Goal: Information Seeking & Learning: Learn about a topic

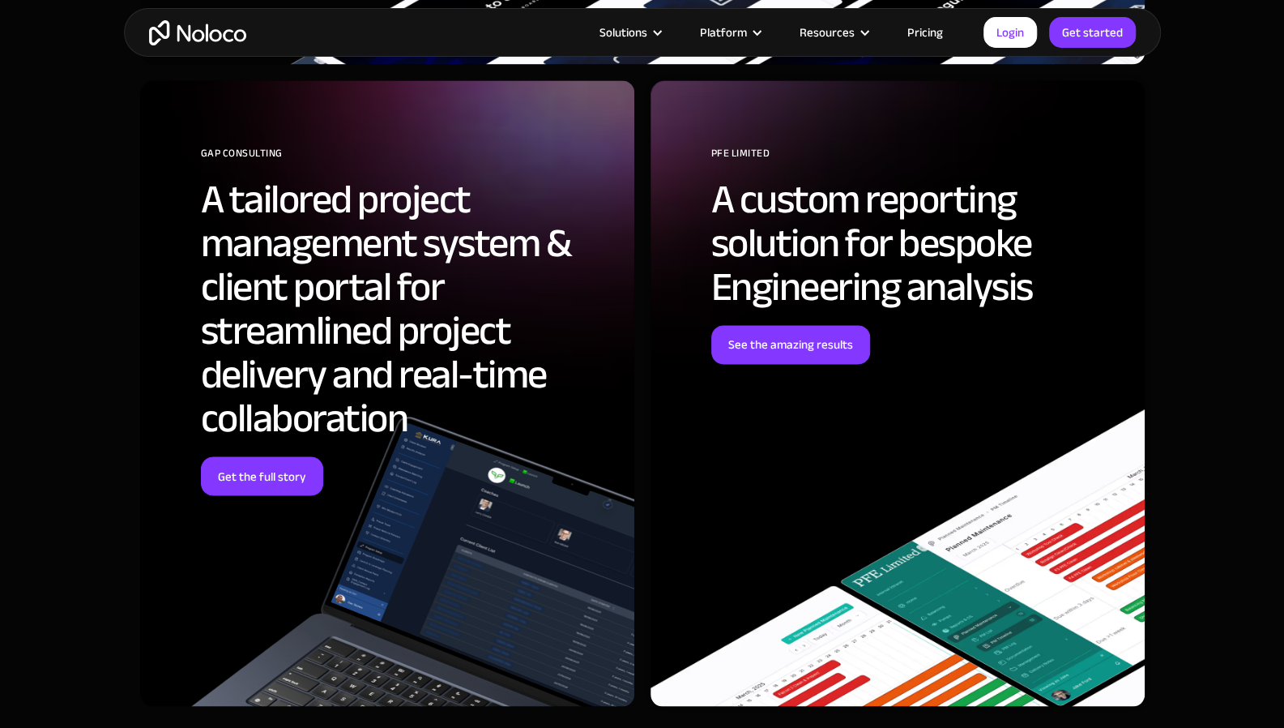
scroll to position [5728, 0]
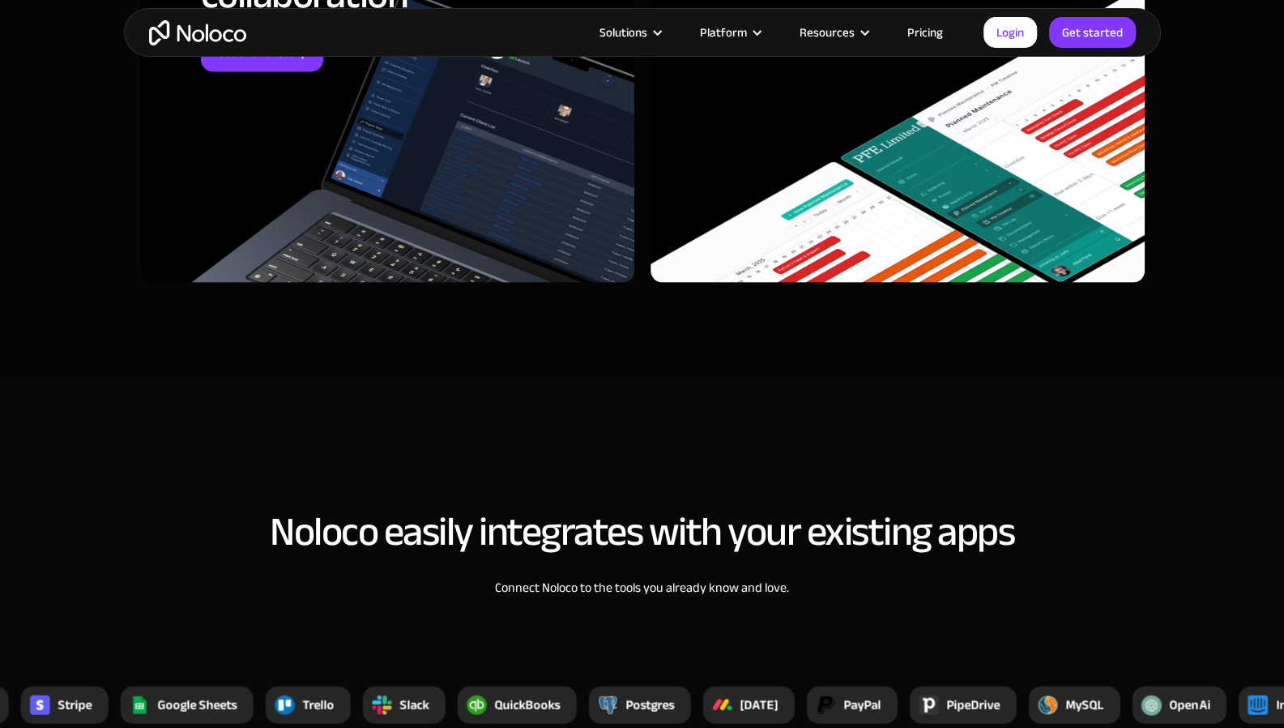
click at [215, 36] on img "home" at bounding box center [197, 32] width 97 height 25
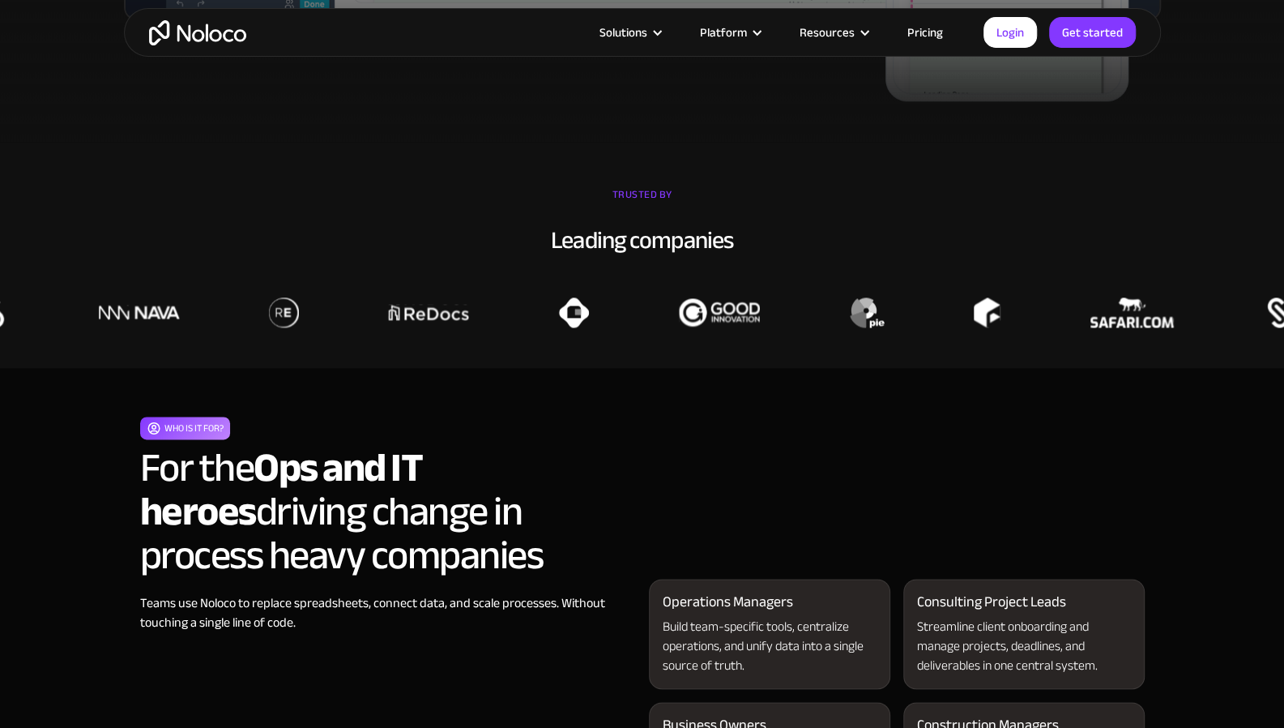
scroll to position [1525, 0]
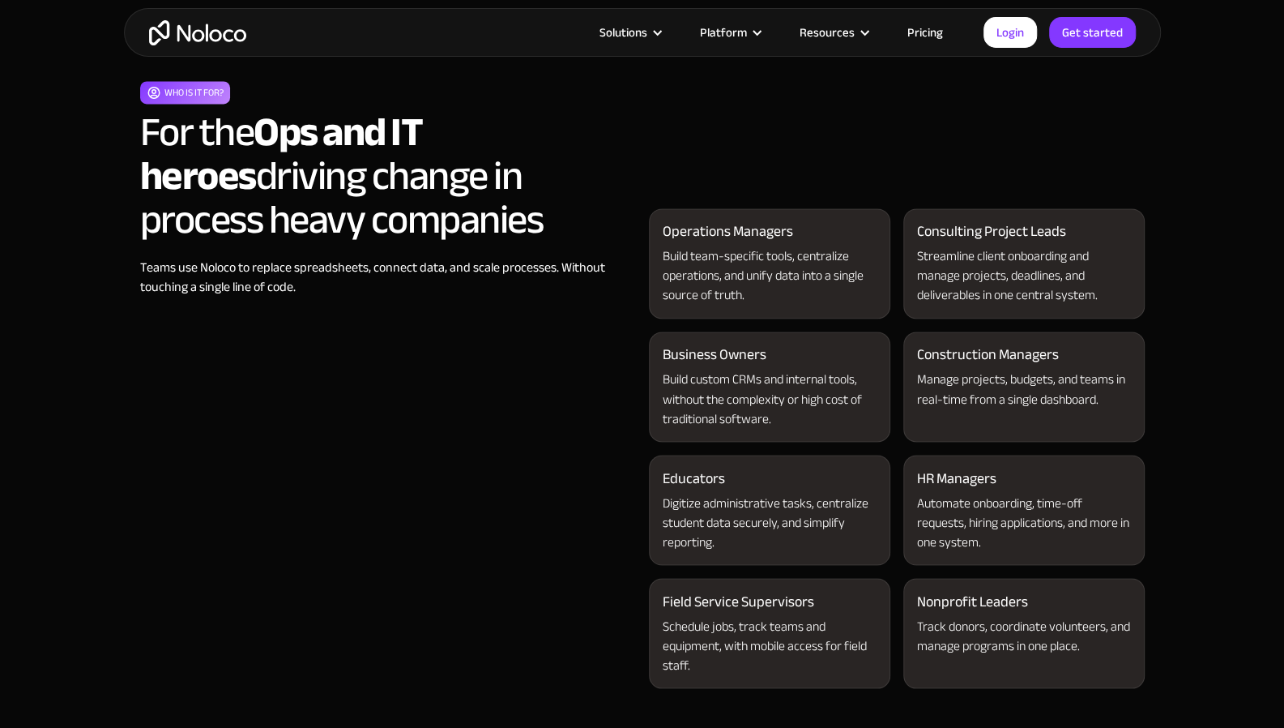
click at [914, 31] on link "Pricing" at bounding box center [925, 32] width 76 height 21
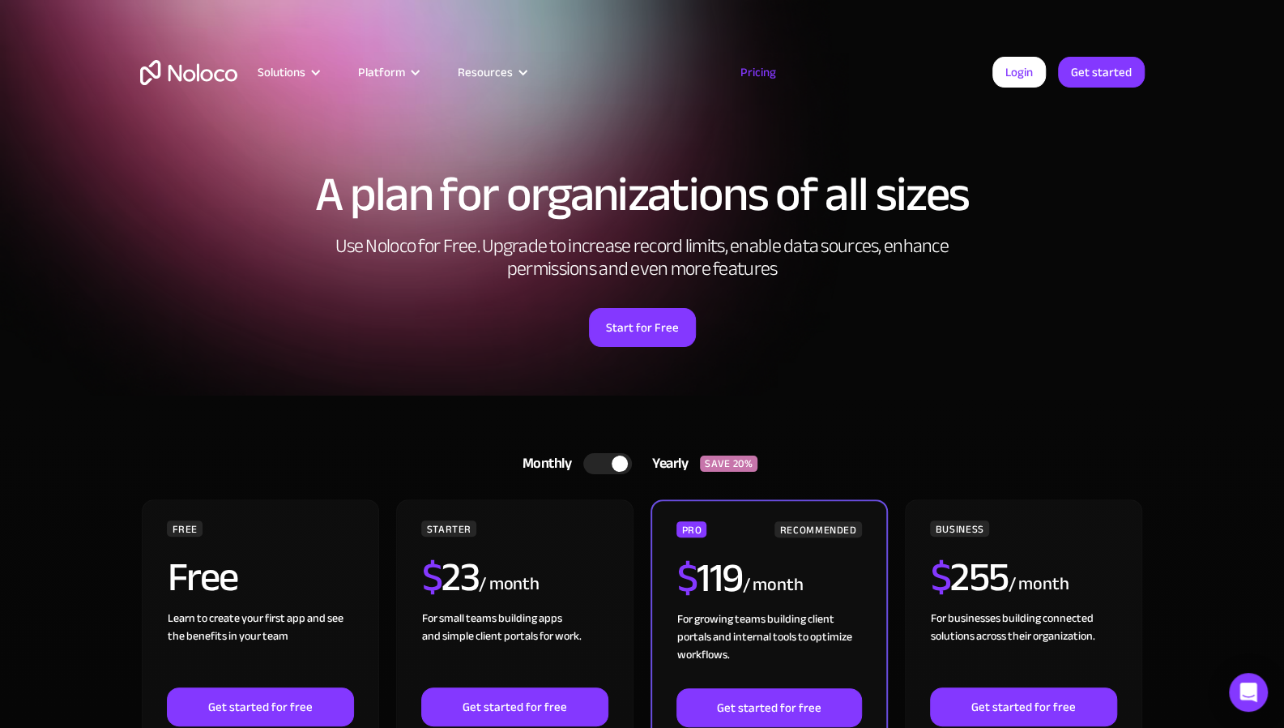
click at [605, 463] on div at bounding box center [607, 463] width 49 height 21
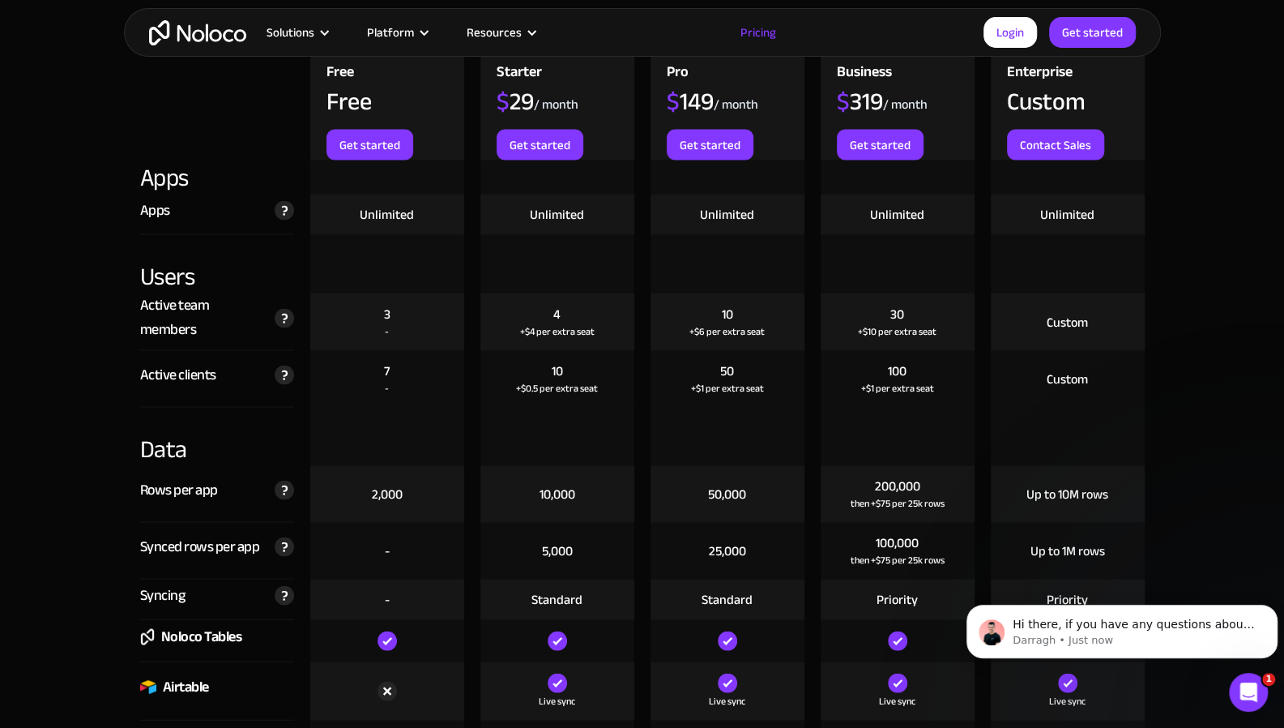
scroll to position [1868, 0]
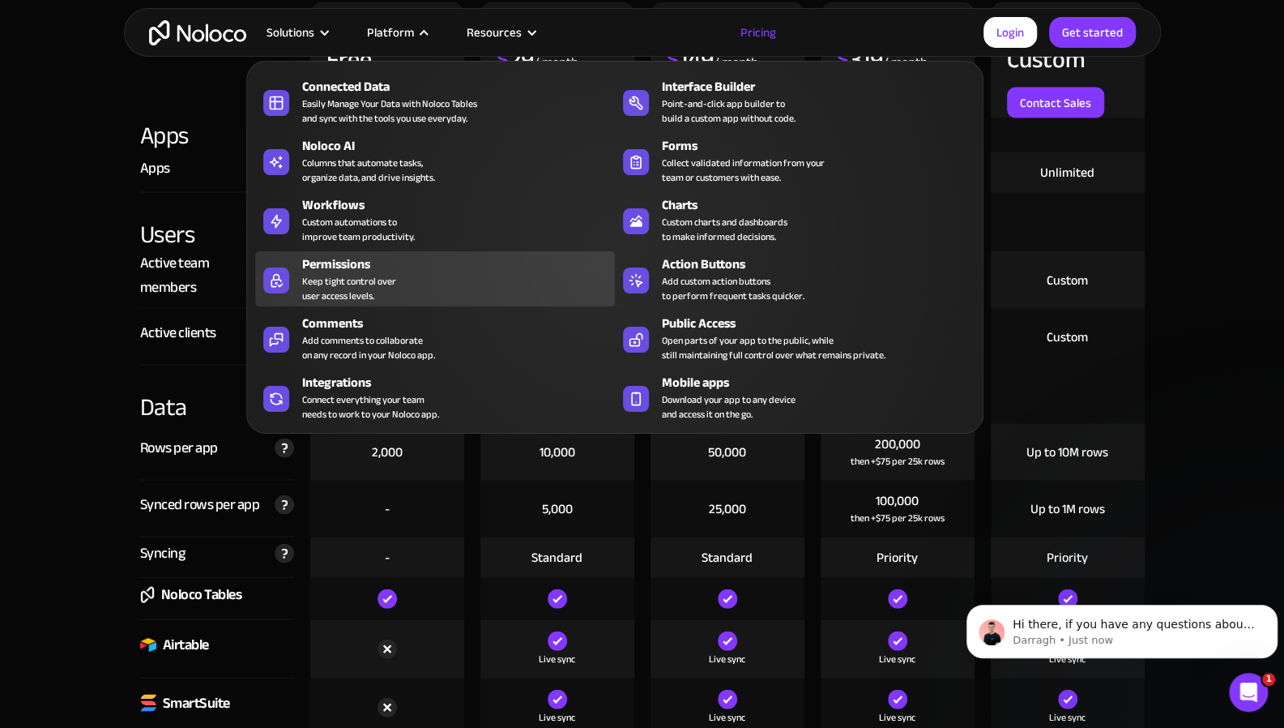
click at [391, 279] on div "Keep tight control over user access levels." at bounding box center [349, 288] width 94 height 29
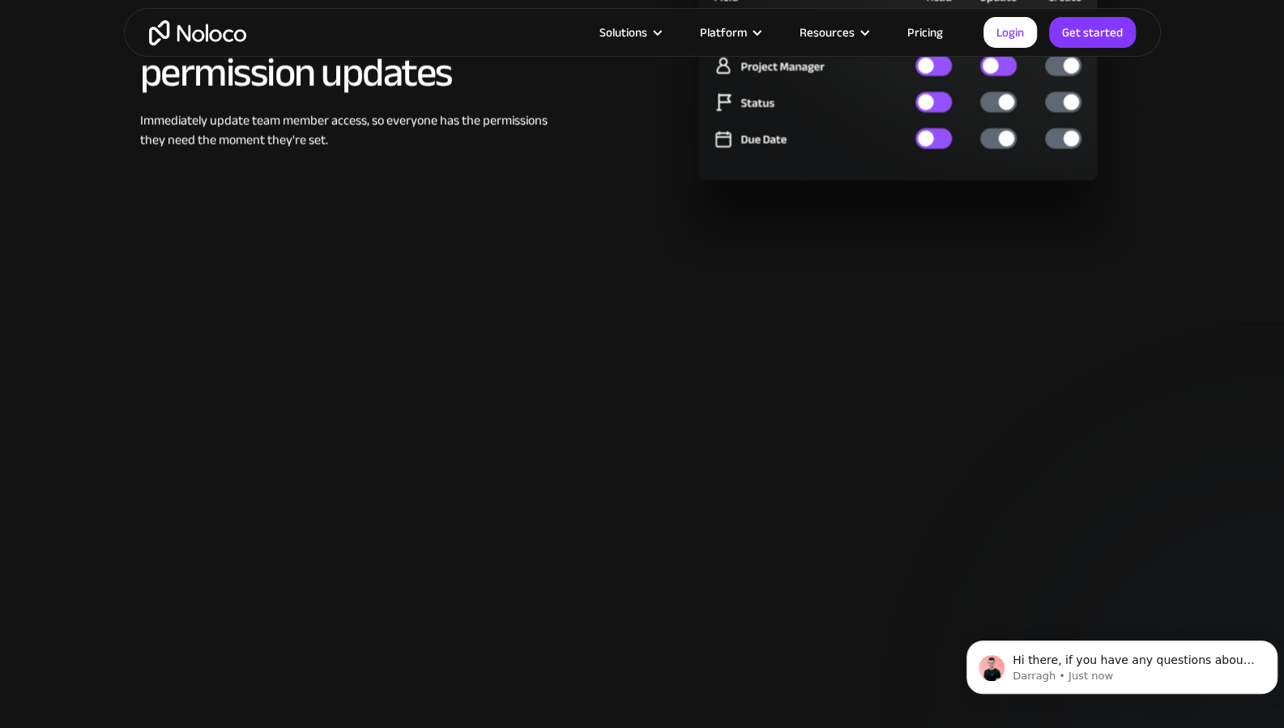
scroll to position [2547, 0]
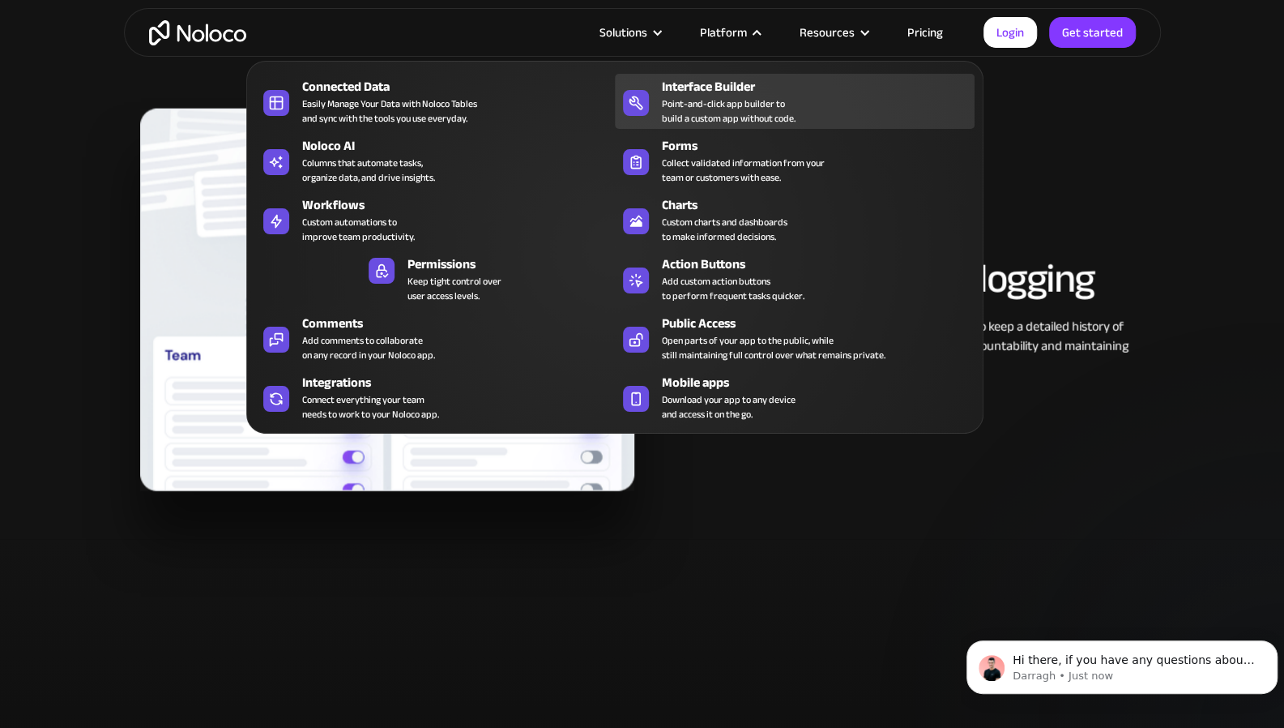
click at [741, 87] on div "Interface Builder" at bounding box center [822, 86] width 320 height 19
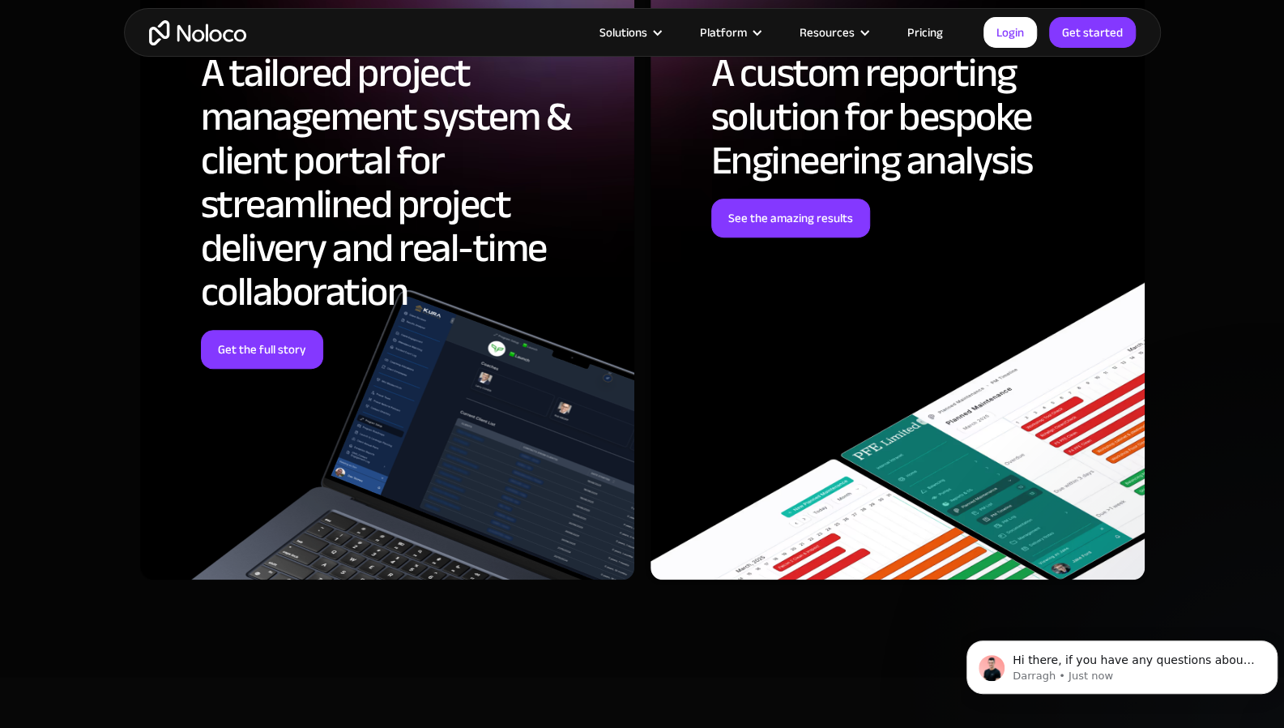
scroll to position [4469, 0]
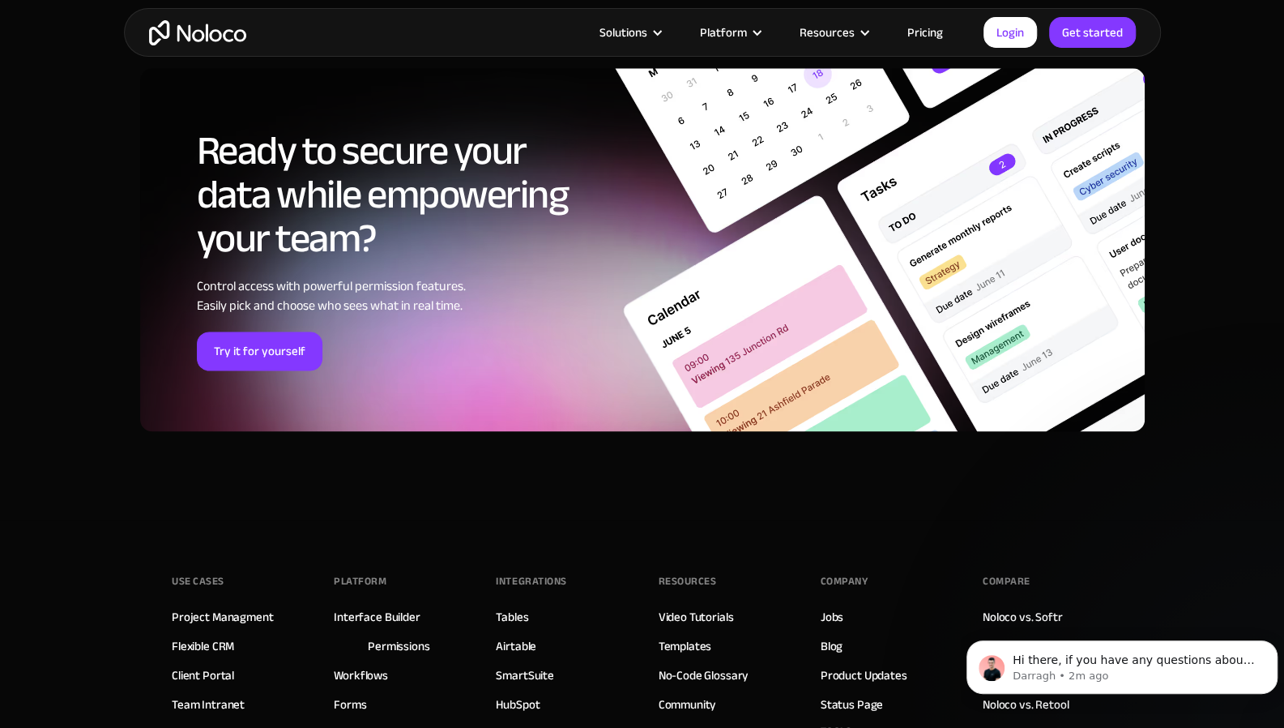
scroll to position [5191, 0]
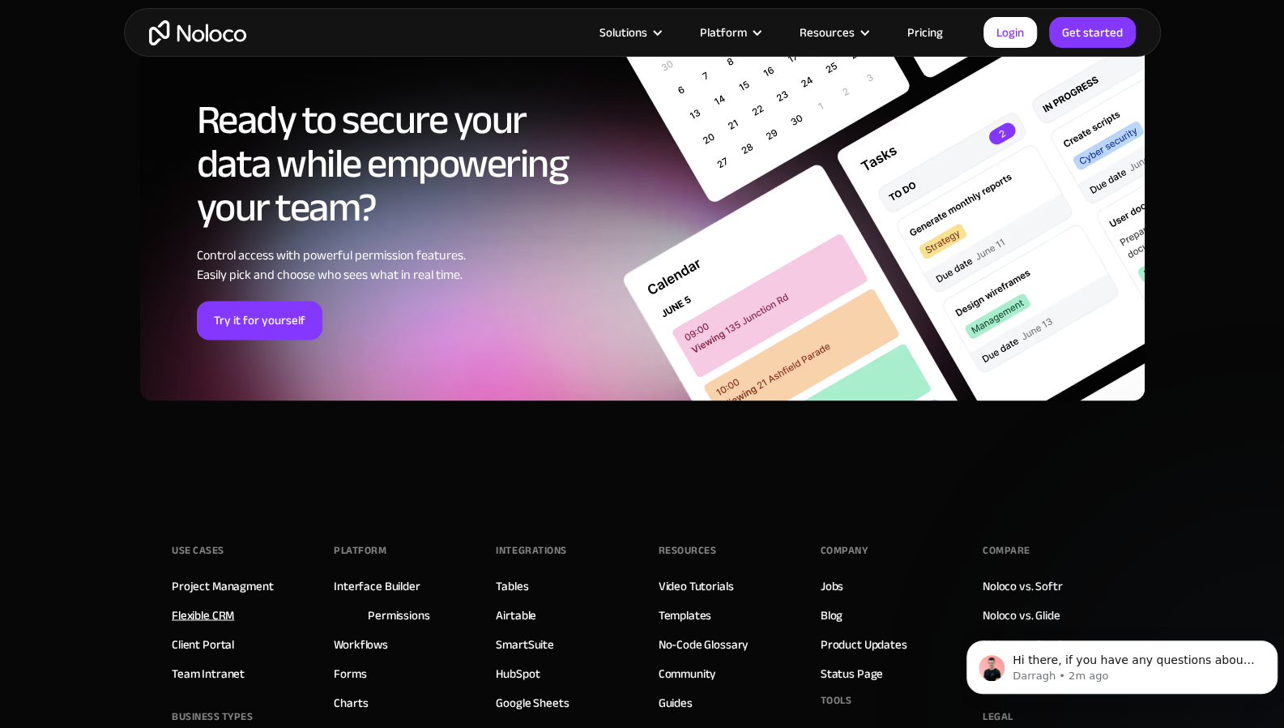
click at [201, 604] on link "Flexible CRM" at bounding box center [203, 614] width 62 height 21
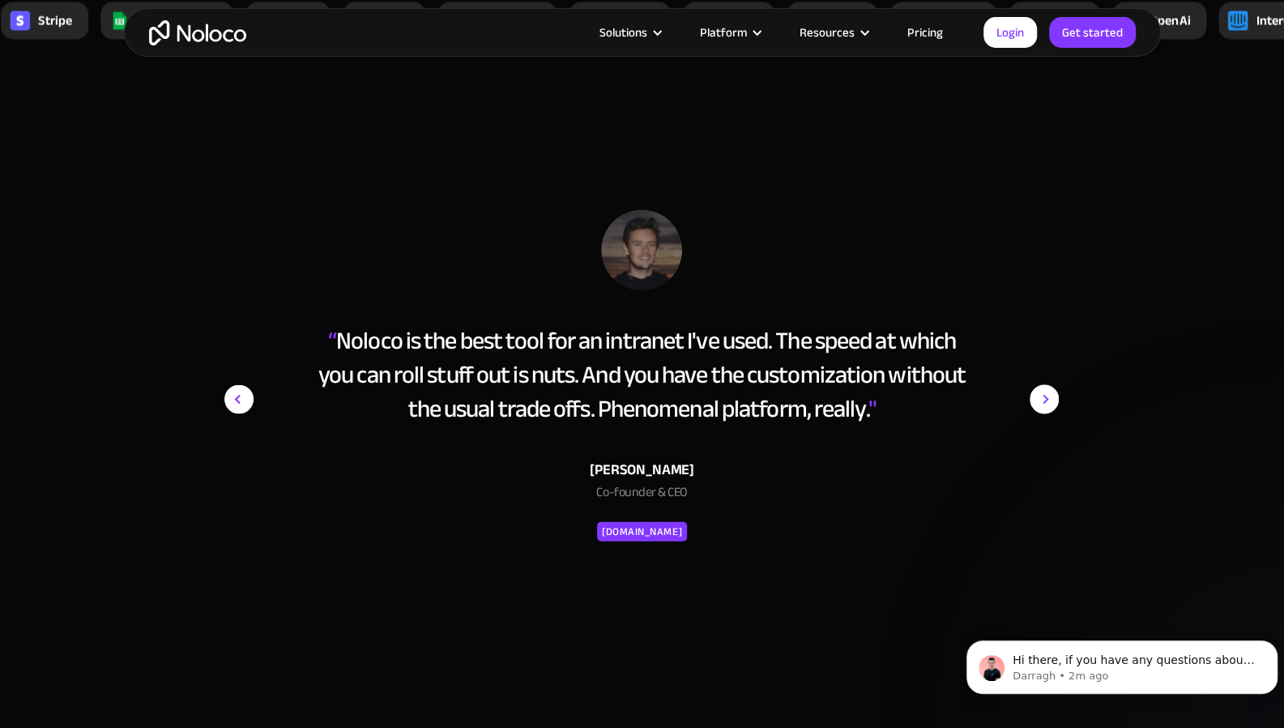
scroll to position [5747, 0]
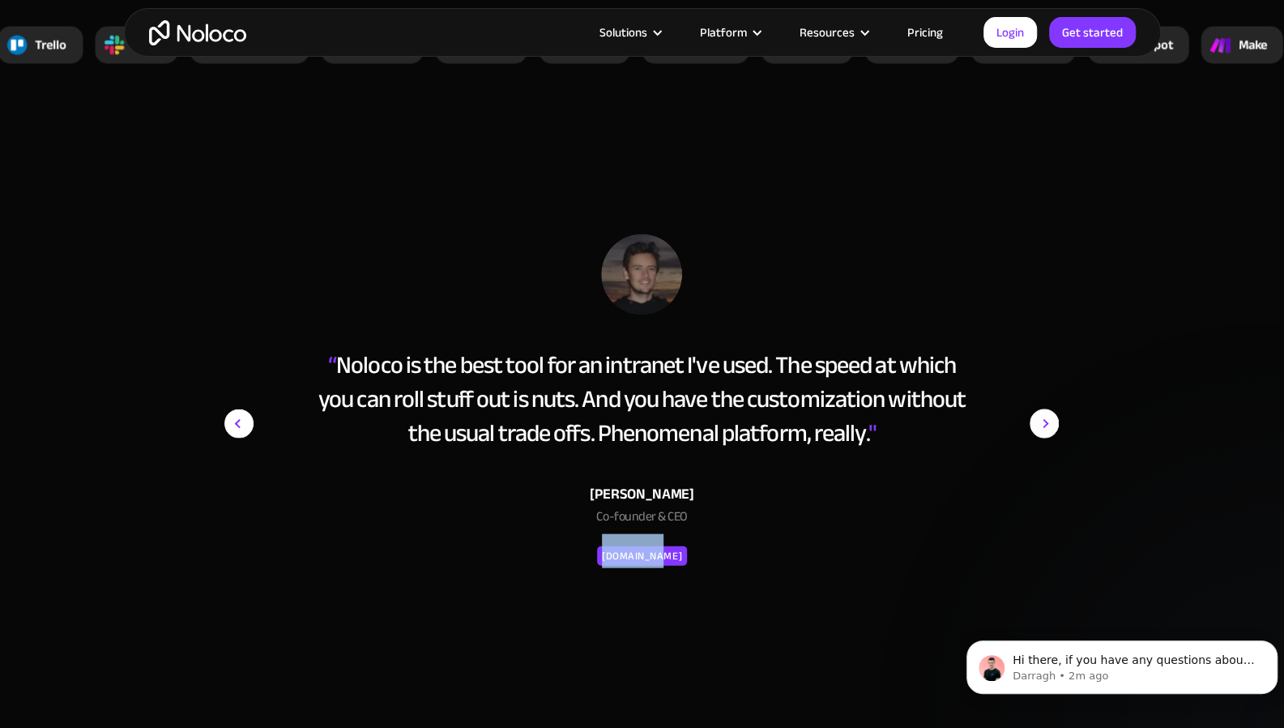
drag, startPoint x: 669, startPoint y: 546, endPoint x: 616, endPoint y: 546, distance: 53.5
click at [616, 546] on div "SAFARI.COM" at bounding box center [642, 554] width 80 height 19
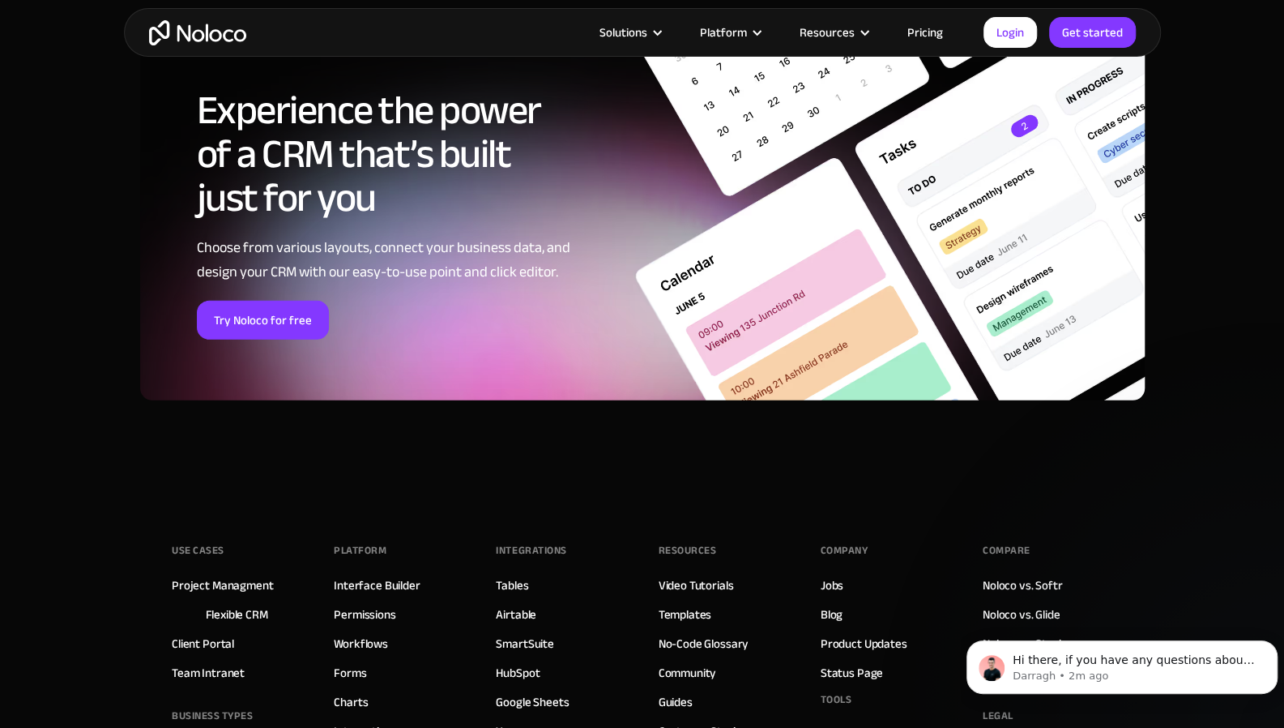
scroll to position [6876, 0]
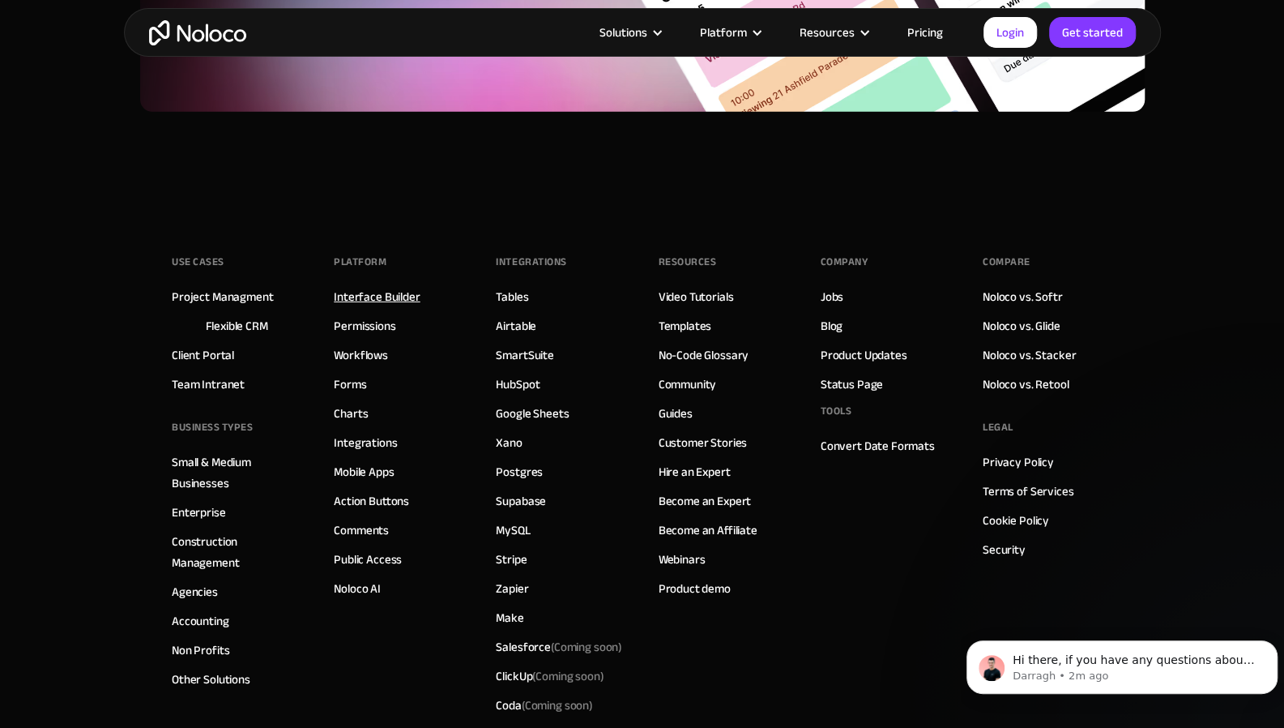
click at [374, 288] on link "Interface Builder" at bounding box center [377, 296] width 86 height 21
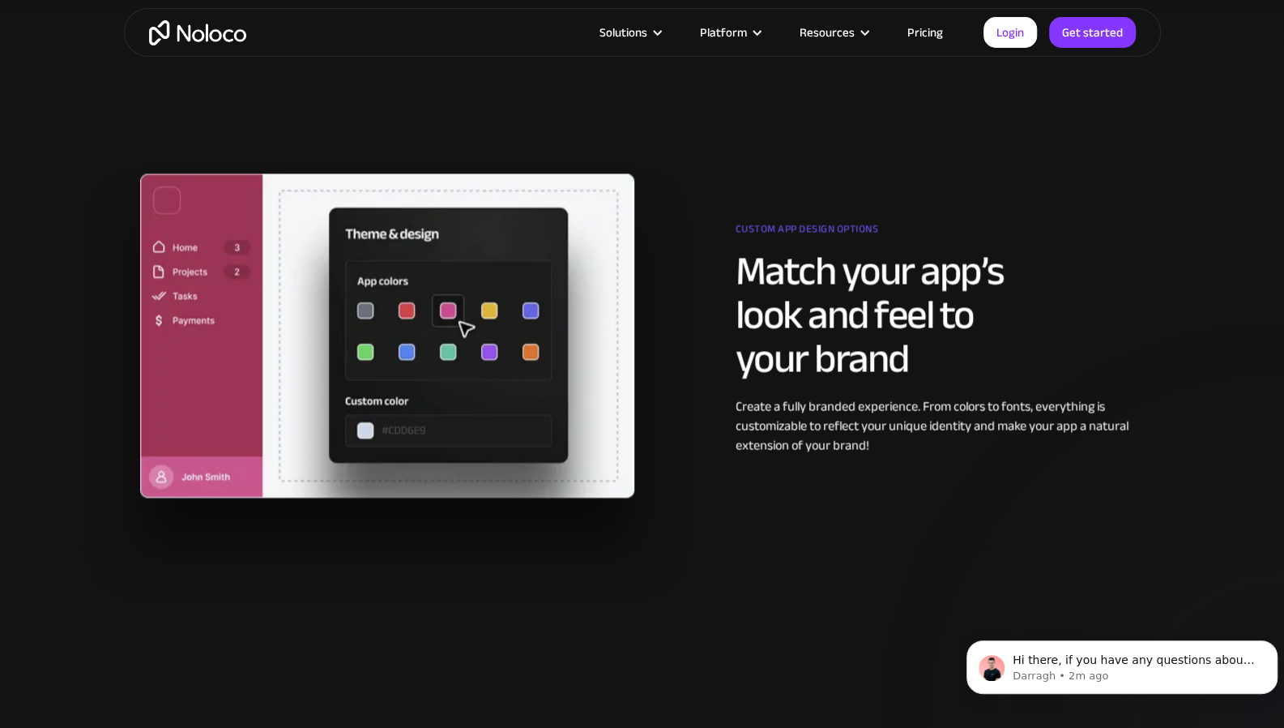
scroll to position [1468, 0]
